Goal: Information Seeking & Learning: Learn about a topic

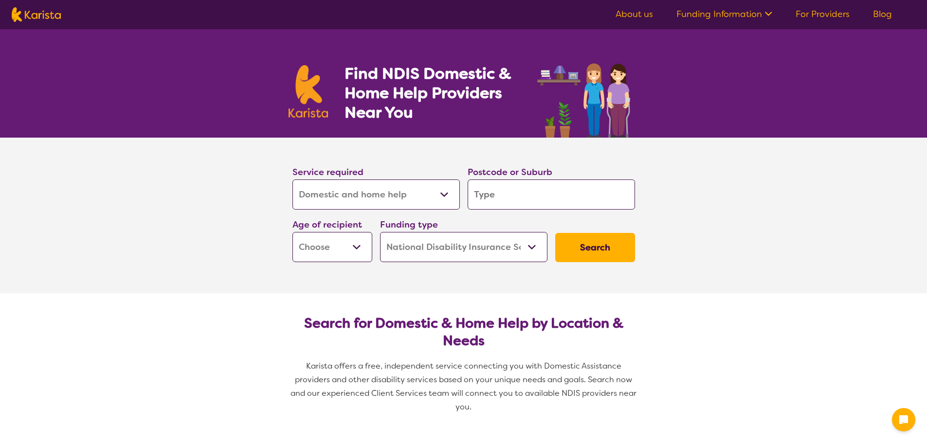
select select "Domestic and home help"
select select "NDIS"
select select "Domestic and home help"
select select "NDIS"
click at [509, 202] on input "search" at bounding box center [550, 194] width 167 height 30
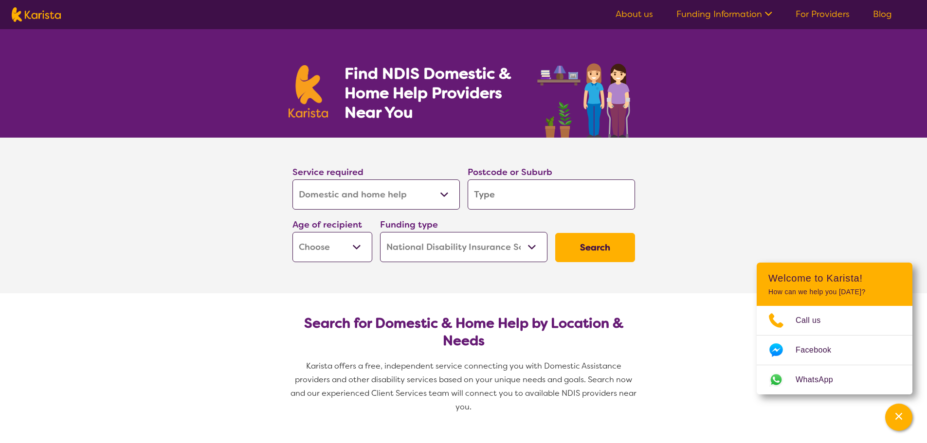
type input "4"
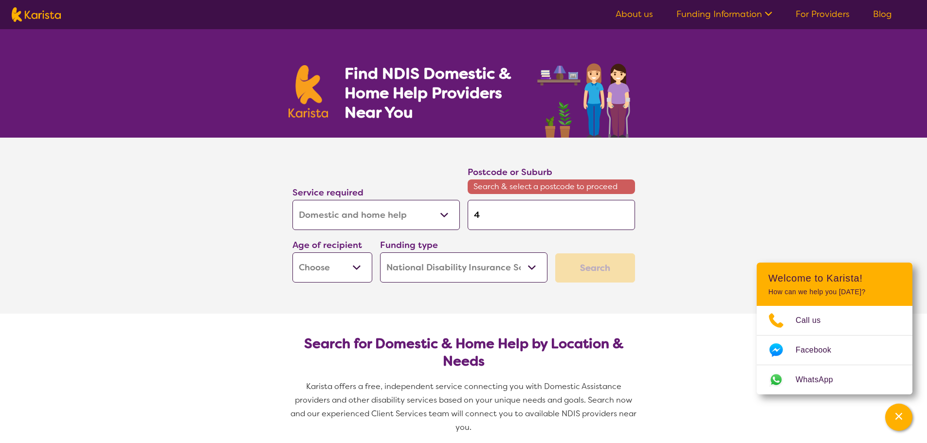
type input "48"
type input "481"
type input "4817"
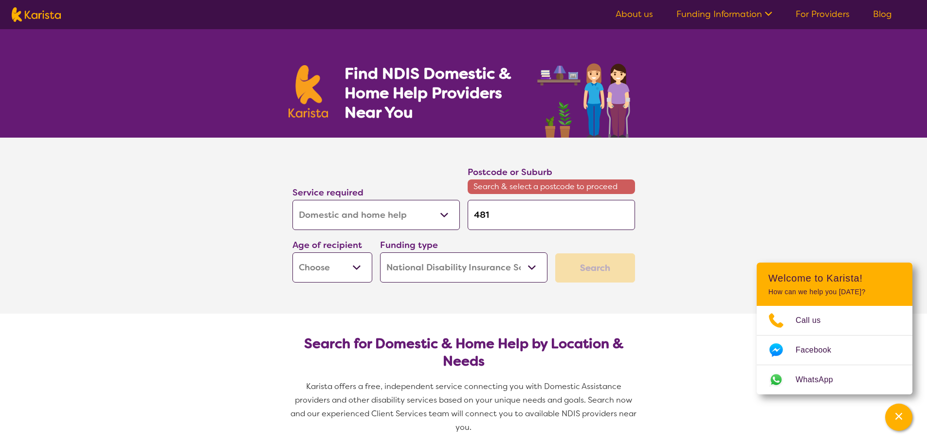
type input "4817"
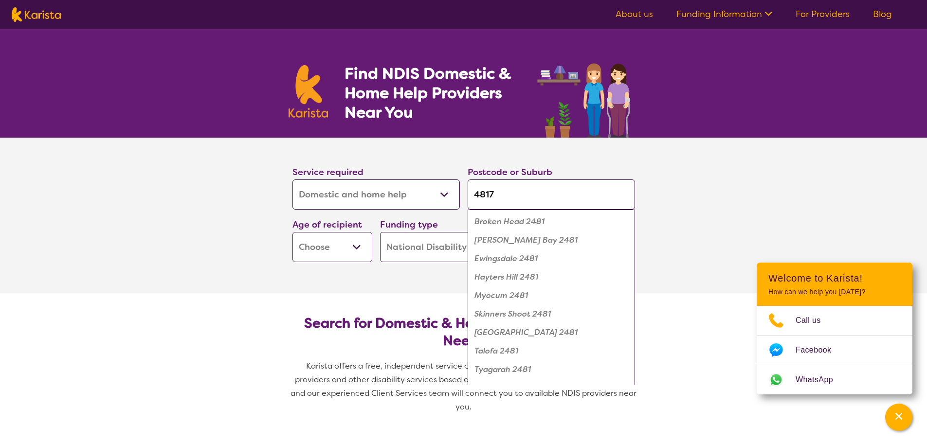
type input "4817"
click at [555, 233] on button "Search" at bounding box center [595, 247] width 80 height 29
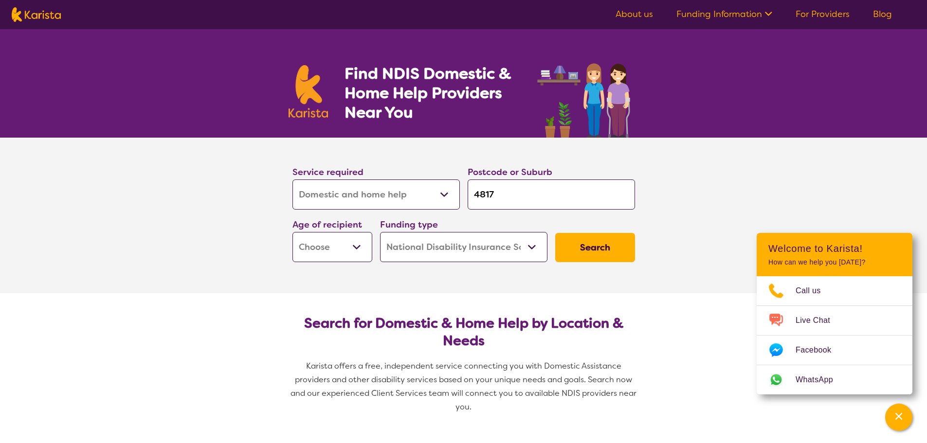
click at [323, 246] on select "Early Childhood - 0 to 9 Child - 10 to 11 Adolescent - 12 to 17 Adult - 18 to 6…" at bounding box center [332, 247] width 80 height 30
select select "AG"
click at [292, 232] on select "Early Childhood - 0 to 9 Child - 10 to 11 Adolescent - 12 to 17 Adult - 18 to 6…" at bounding box center [332, 247] width 80 height 30
select select "AG"
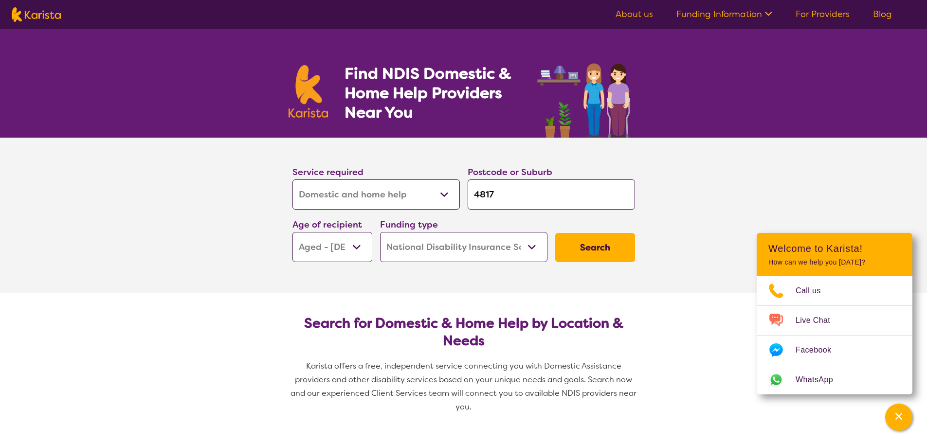
click at [607, 239] on button "Search" at bounding box center [595, 247] width 80 height 29
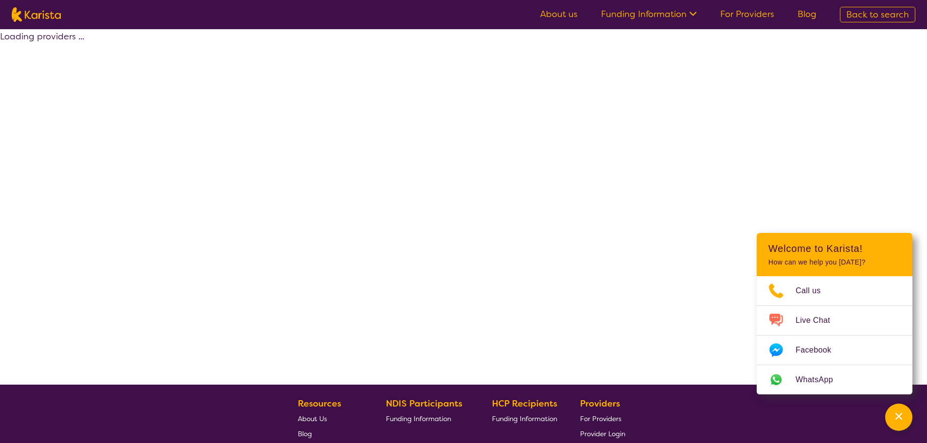
select select "NDIS"
select select "Domestic and home help"
select select "AG"
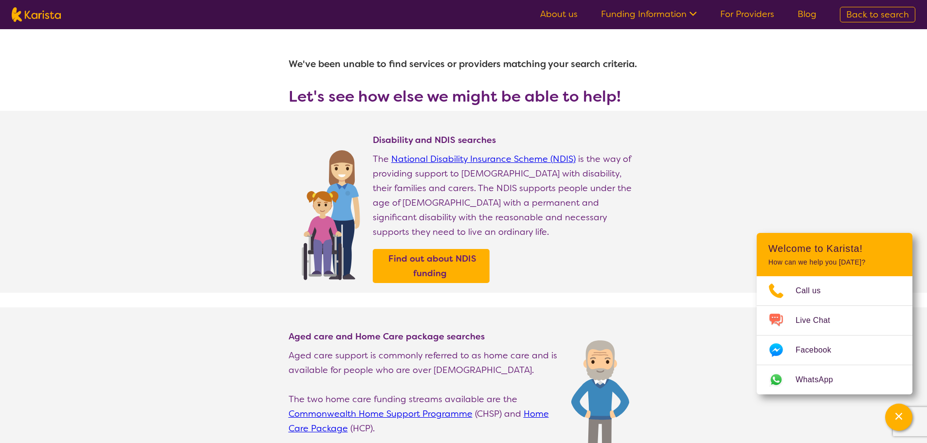
select select "Domestic and home help"
select select "AG"
select select "NDIS"
select select "Domestic and home help"
select select "AG"
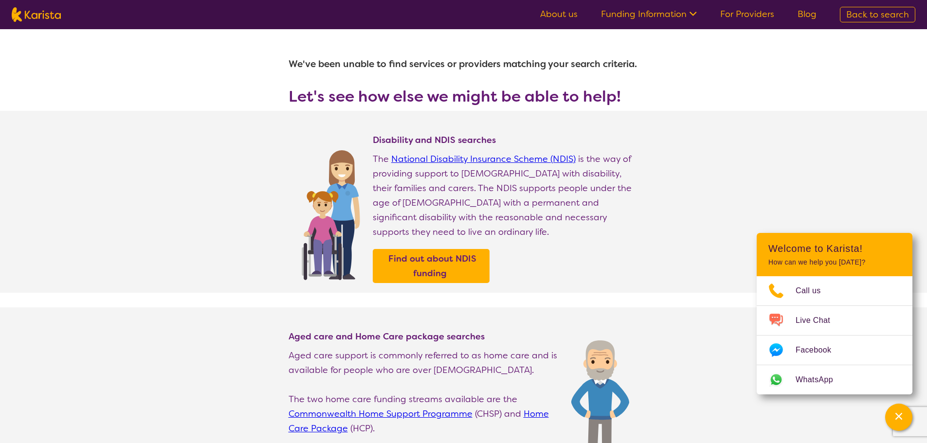
select select "NDIS"
